Goal: Navigation & Orientation: Find specific page/section

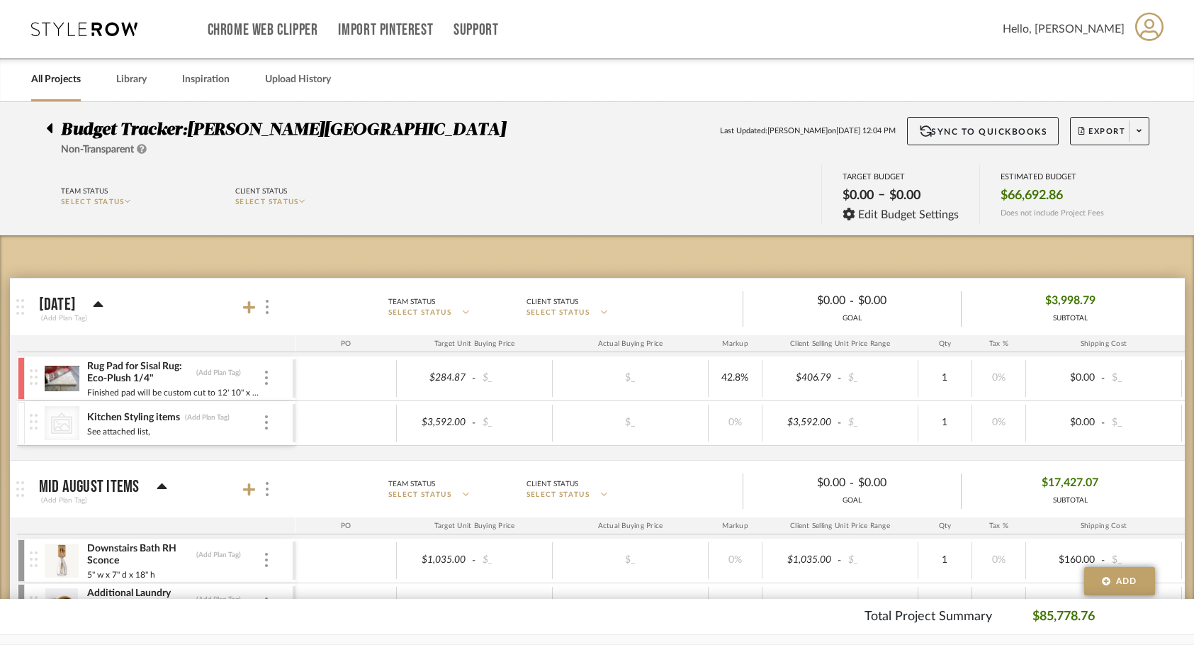
click at [66, 86] on link "All Projects" at bounding box center [56, 79] width 50 height 19
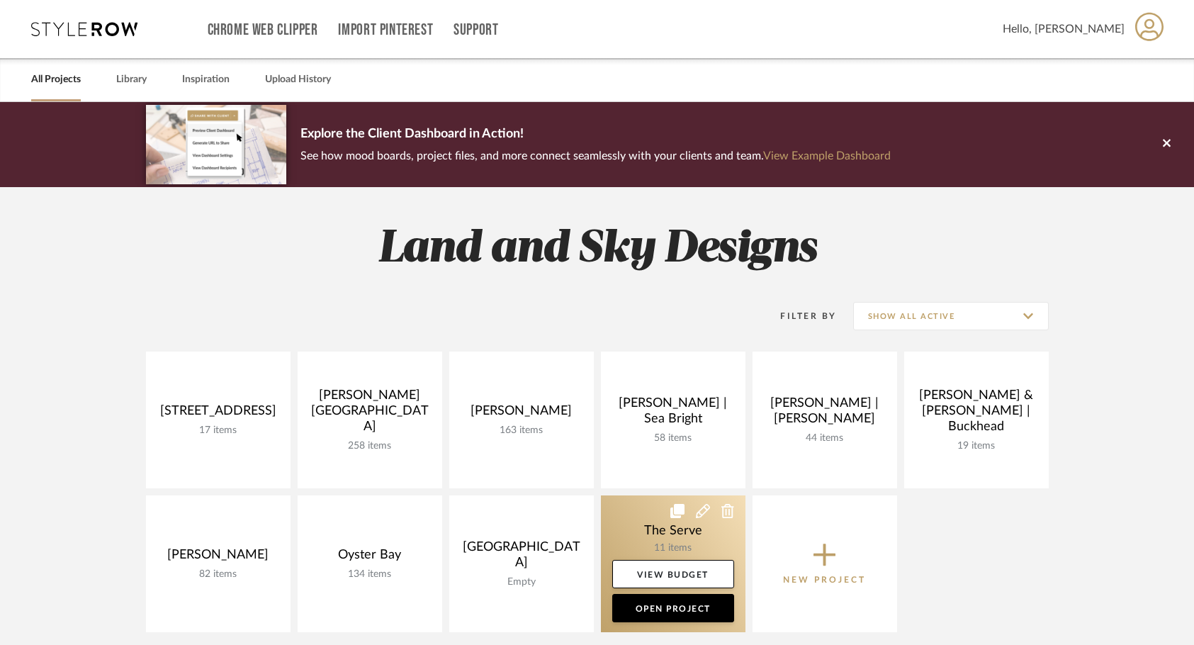
click at [671, 523] on link at bounding box center [673, 563] width 145 height 137
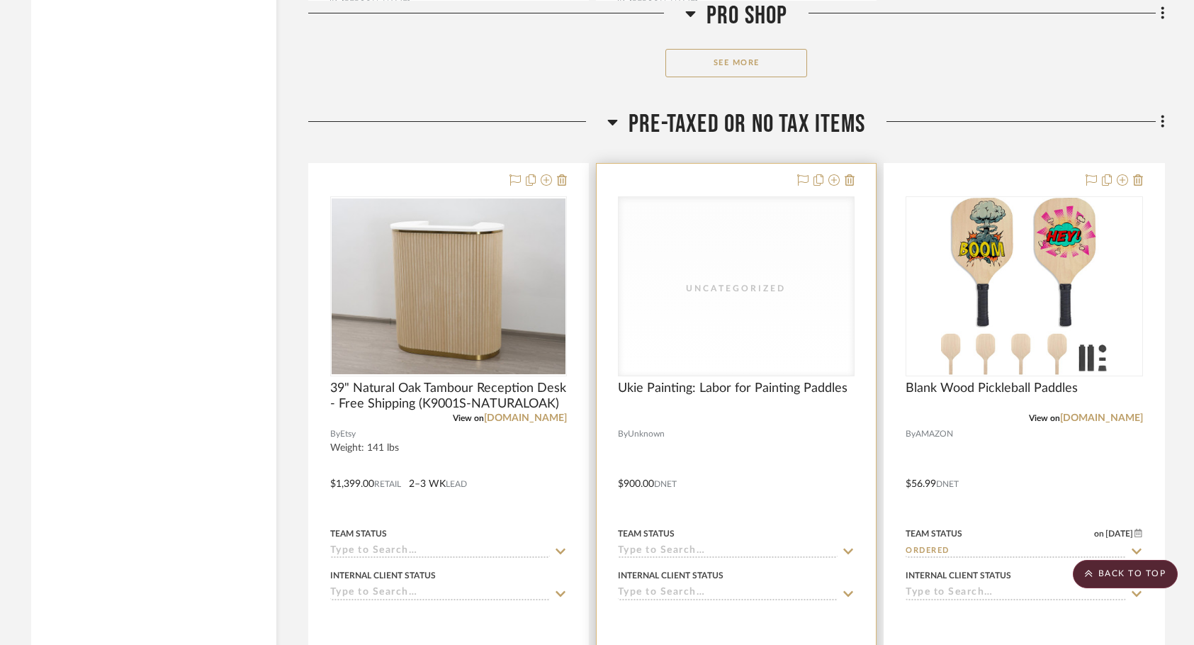
scroll to position [2234, 0]
